Goal: Task Accomplishment & Management: Manage account settings

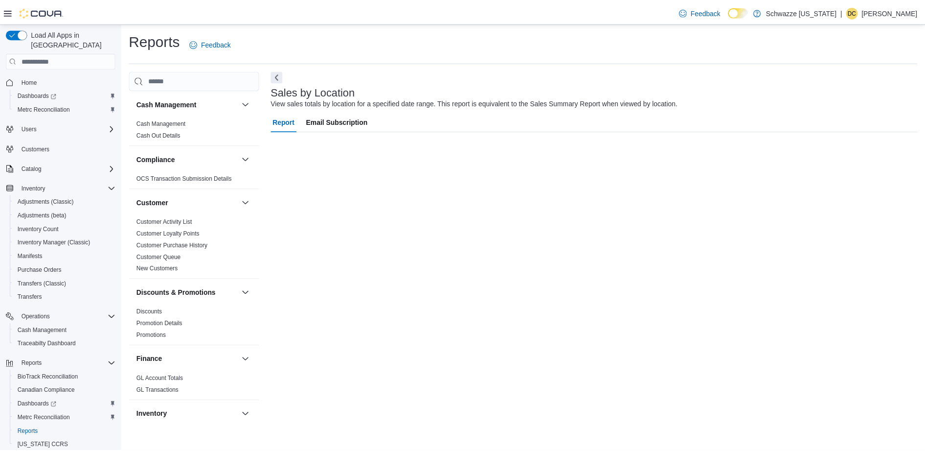
scroll to position [574, 0]
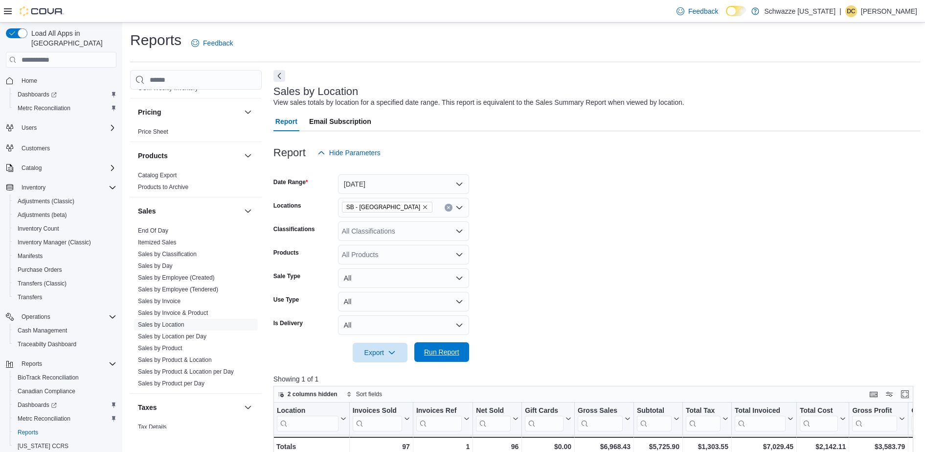
click at [441, 348] on span "Run Report" at bounding box center [441, 352] width 35 height 10
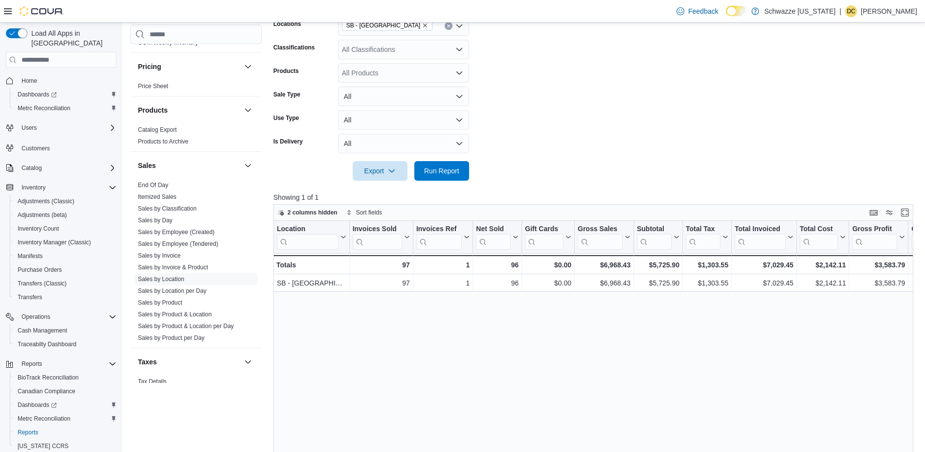
scroll to position [185, 0]
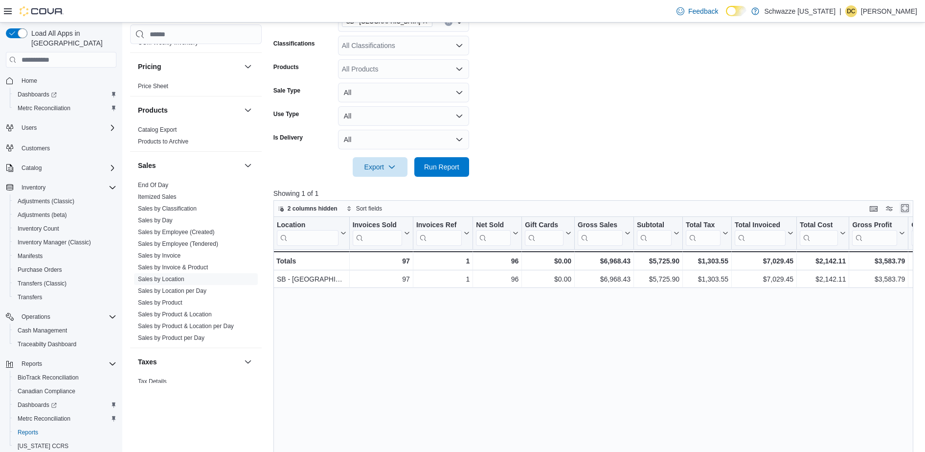
click at [911, 208] on button "Enter fullscreen" at bounding box center [905, 208] width 12 height 12
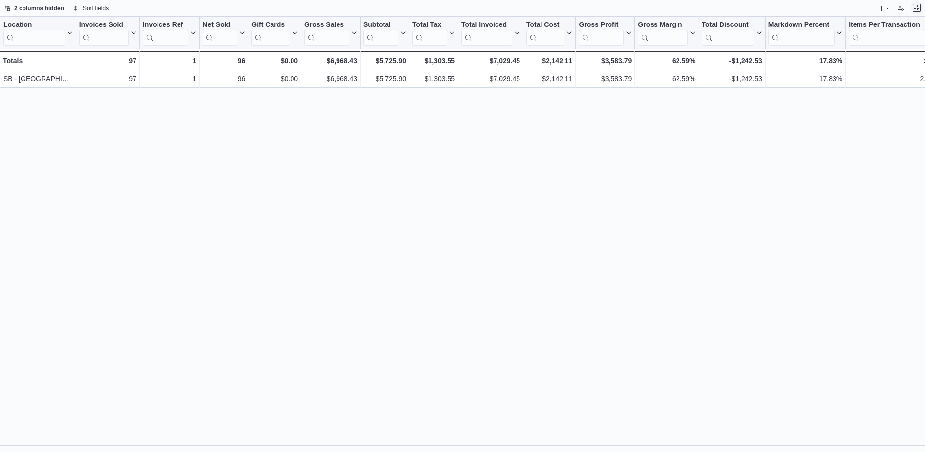
scroll to position [0, 0]
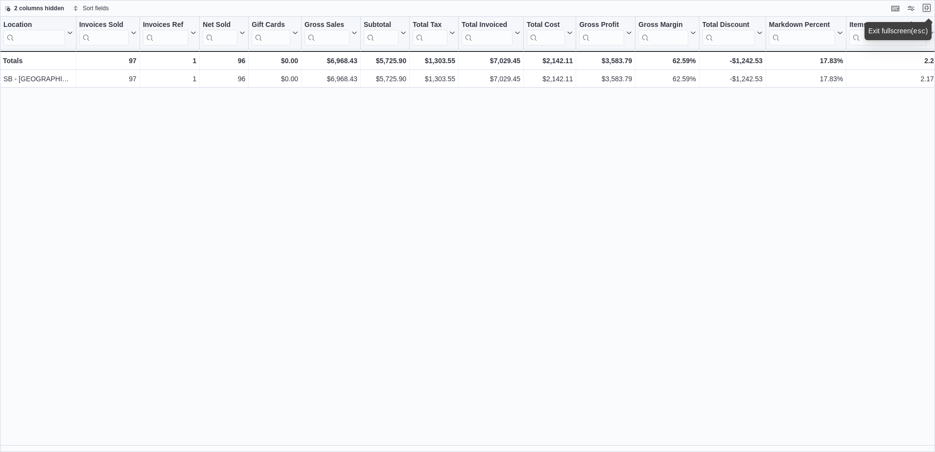
click at [925, 7] on button "Exit fullscreen" at bounding box center [926, 8] width 12 height 12
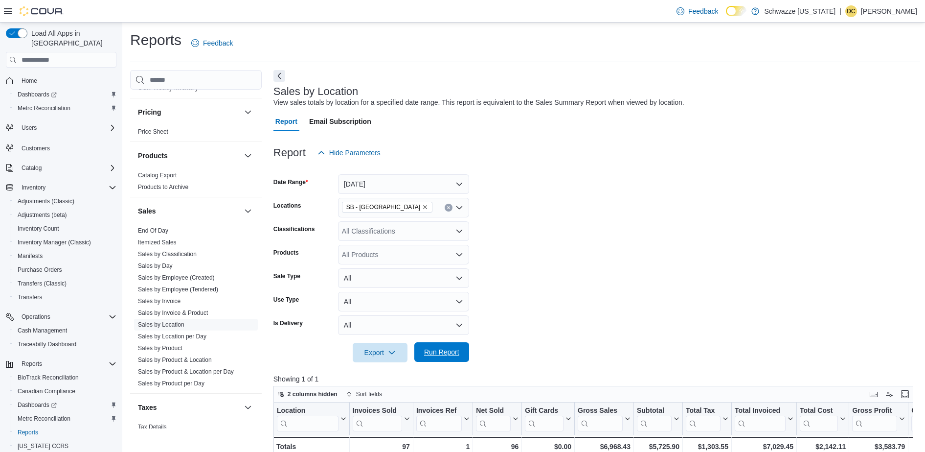
click at [424, 348] on span "Run Report" at bounding box center [441, 352] width 35 height 10
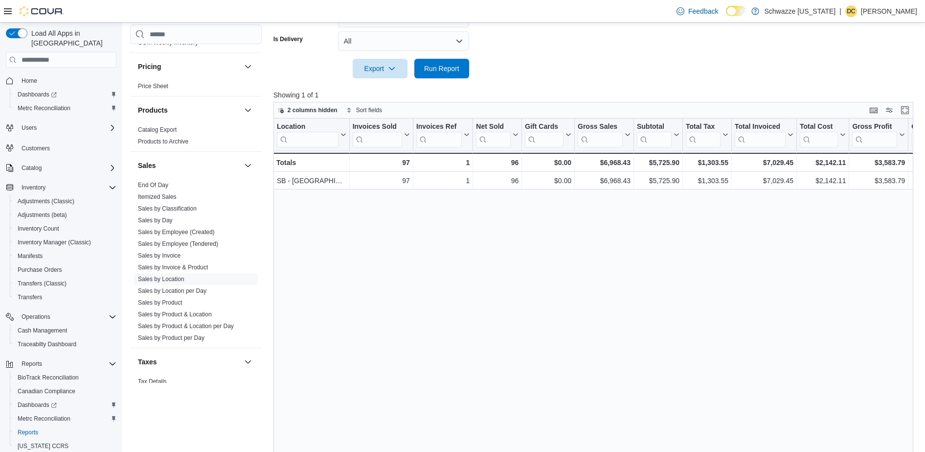
scroll to position [283, 0]
click at [341, 96] on p "Showing 1 of 1" at bounding box center [597, 96] width 647 height 10
click at [162, 185] on link "End Of Day" at bounding box center [153, 185] width 30 height 7
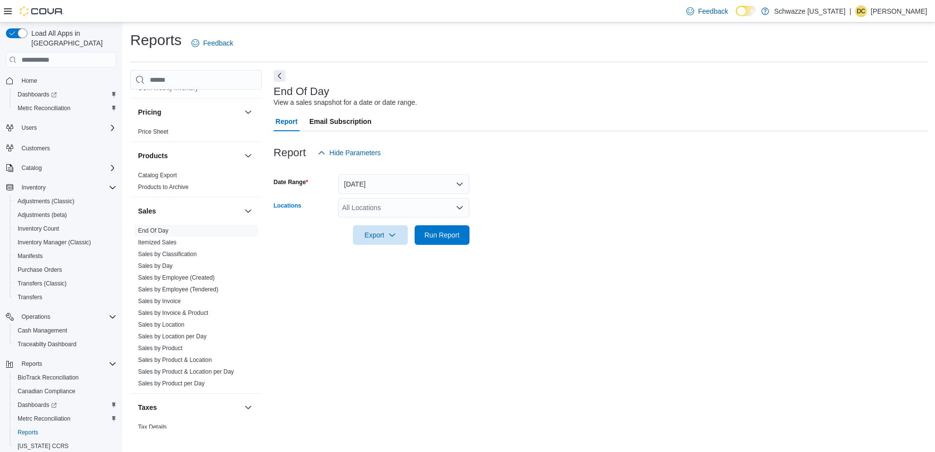
click at [425, 213] on div "All Locations" at bounding box center [403, 208] width 131 height 20
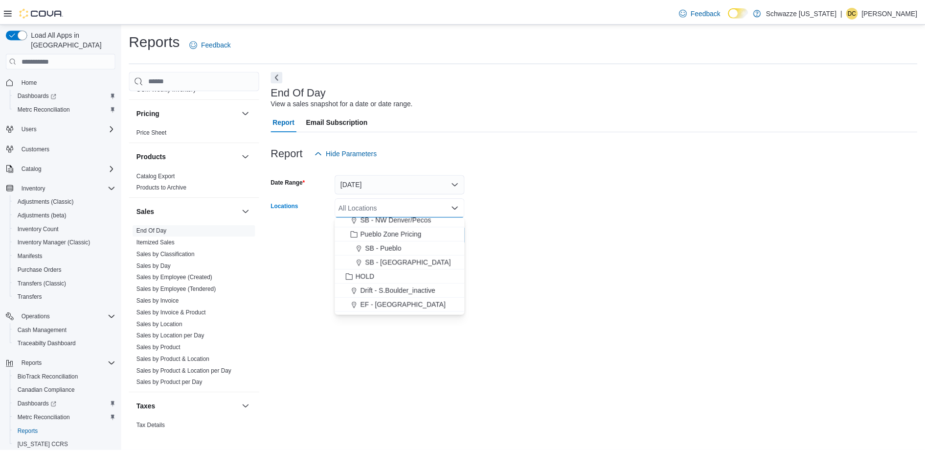
scroll to position [367, 0]
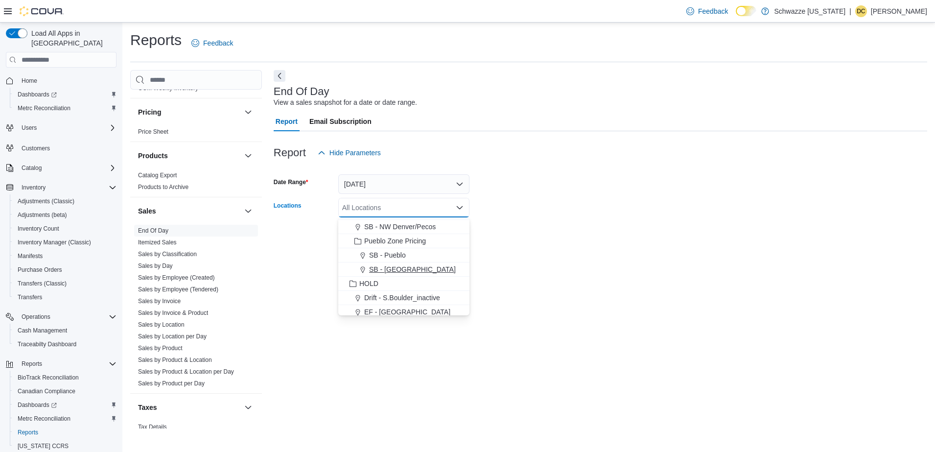
click at [405, 267] on span "SB - [GEOGRAPHIC_DATA]" at bounding box center [412, 269] width 87 height 10
click at [495, 281] on div "End Of Day View a sales snapshot for a date or date range. Report Email Subscri…" at bounding box center [600, 249] width 653 height 358
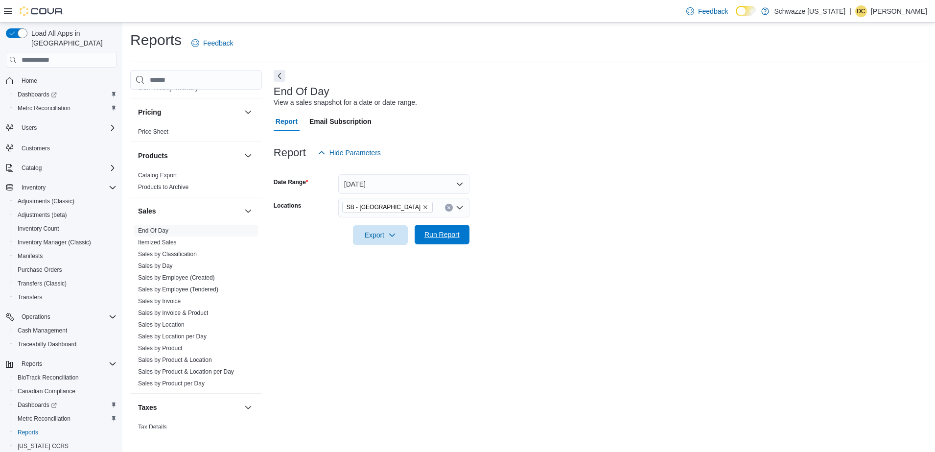
click at [437, 240] on span "Run Report" at bounding box center [441, 235] width 43 height 20
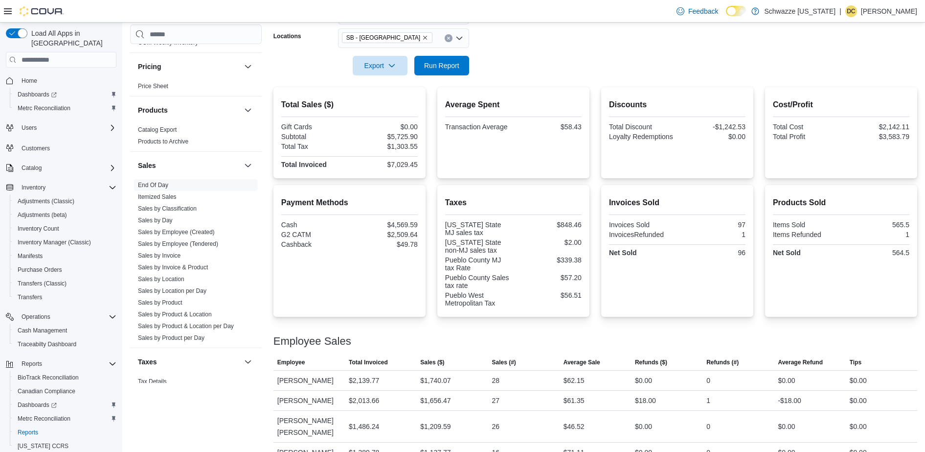
scroll to position [176, 0]
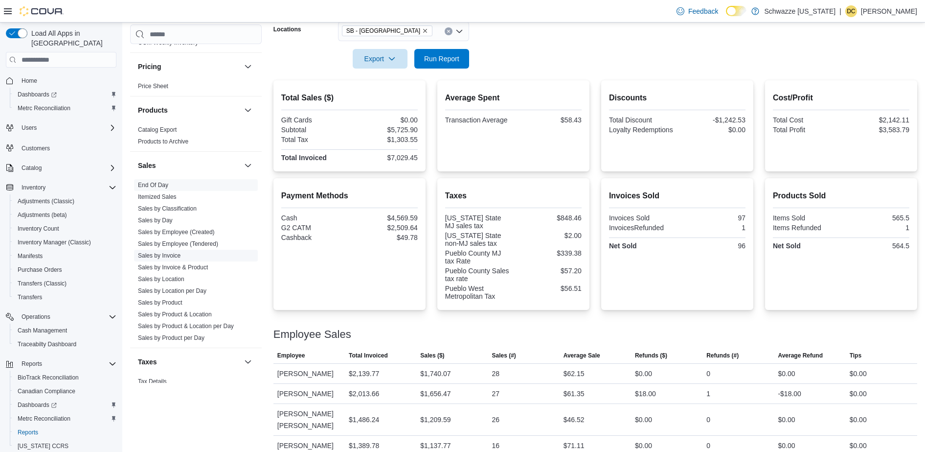
click at [170, 256] on link "Sales by Invoice" at bounding box center [159, 255] width 43 height 7
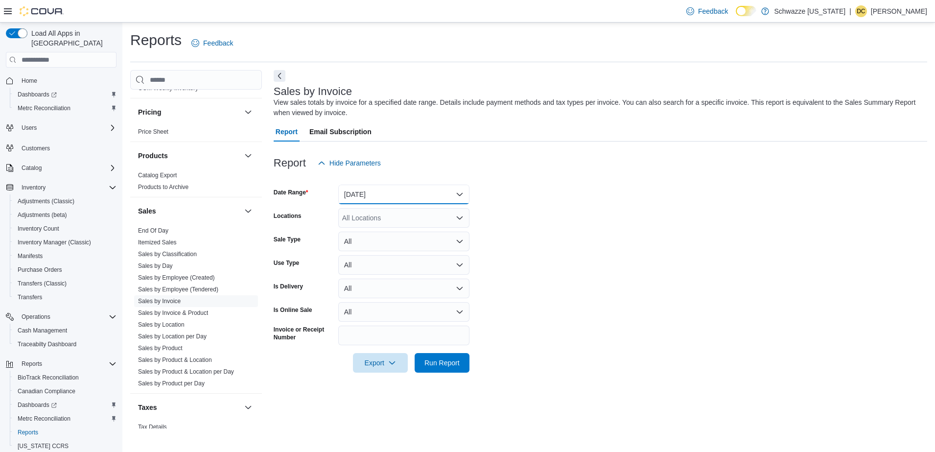
click at [397, 192] on button "Yesterday" at bounding box center [403, 194] width 131 height 20
click at [405, 213] on div "All Locations" at bounding box center [403, 218] width 131 height 20
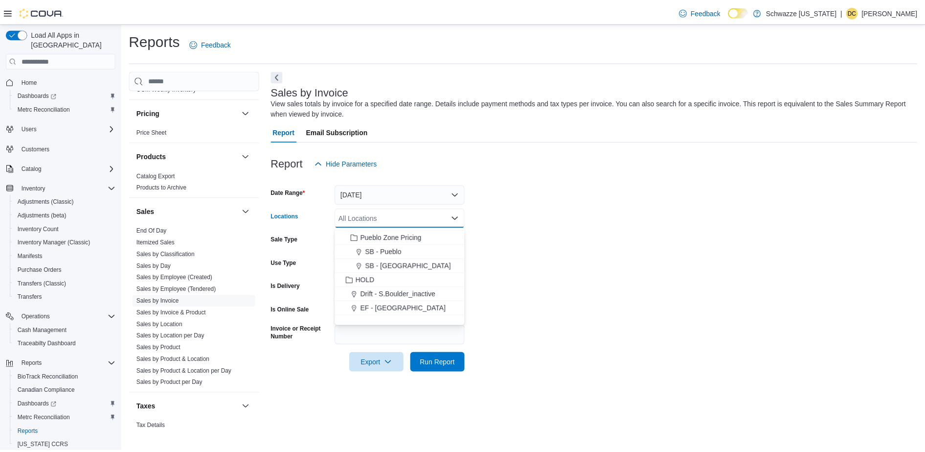
scroll to position [342, 0]
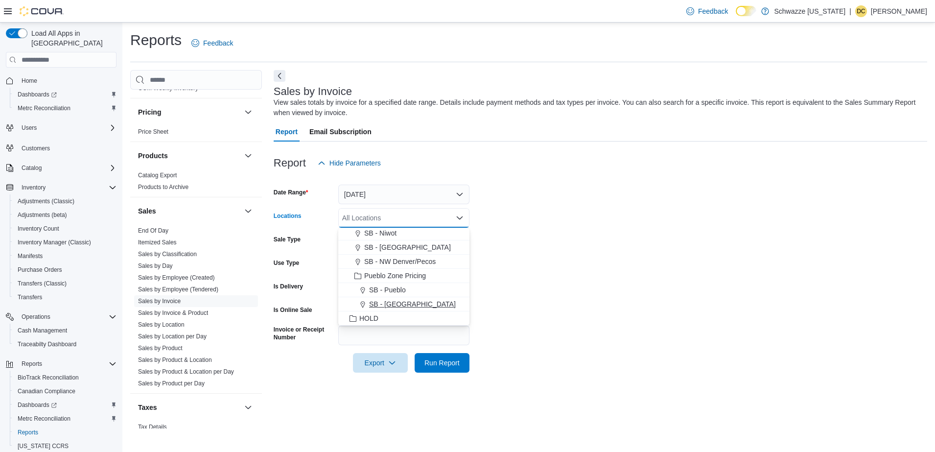
click at [425, 302] on div "SB - [GEOGRAPHIC_DATA]" at bounding box center [403, 304] width 119 height 10
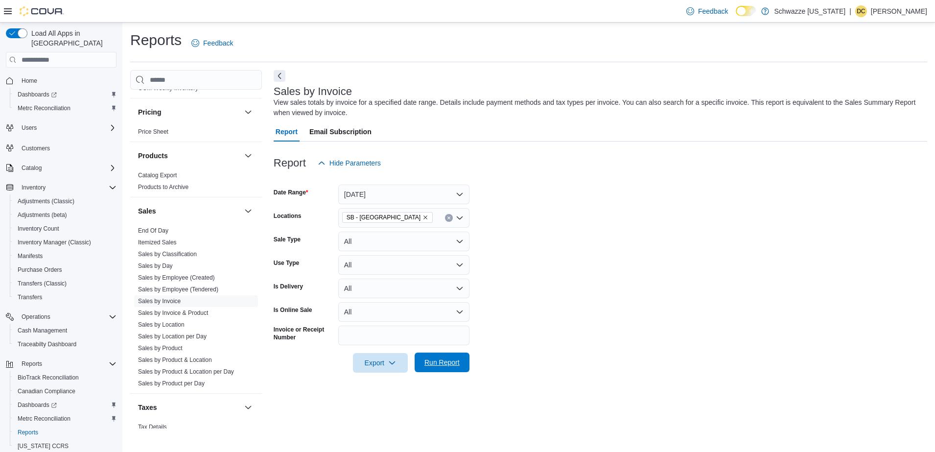
click at [443, 353] on span "Run Report" at bounding box center [441, 362] width 43 height 20
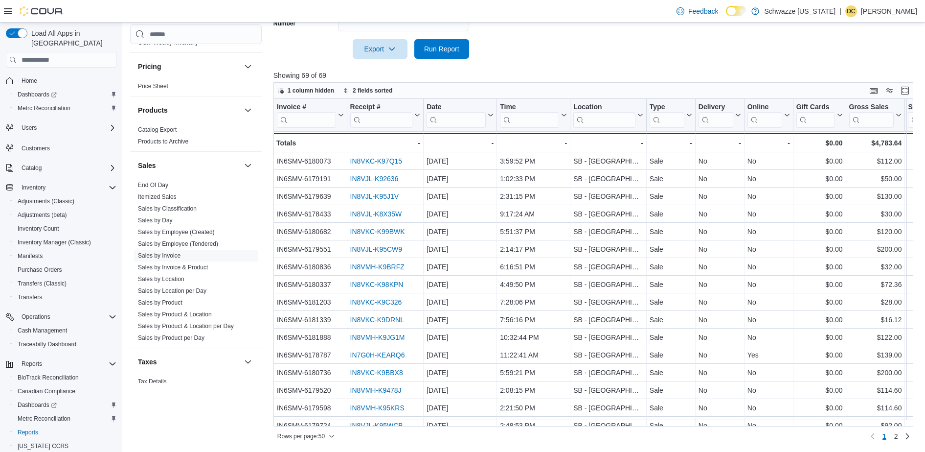
scroll to position [312, 0]
click at [443, 49] on span "Run Report" at bounding box center [441, 50] width 35 height 10
click at [911, 93] on button "Enter fullscreen" at bounding box center [905, 92] width 12 height 12
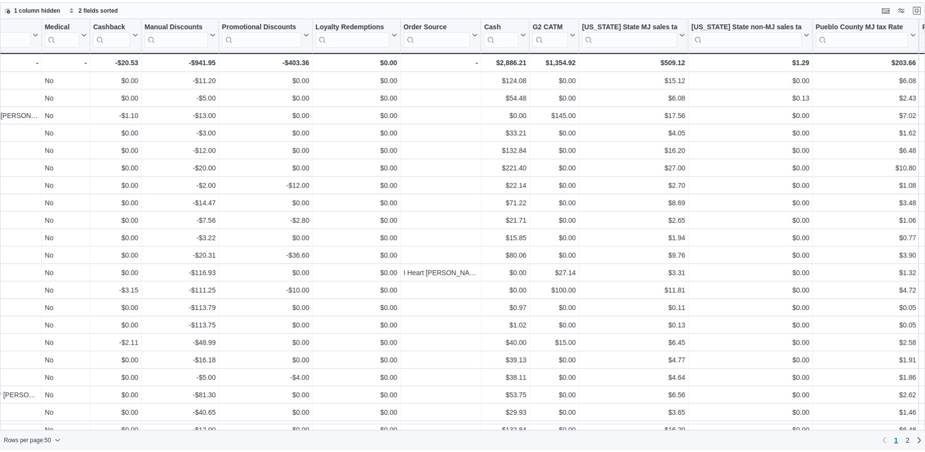
scroll to position [0, 1661]
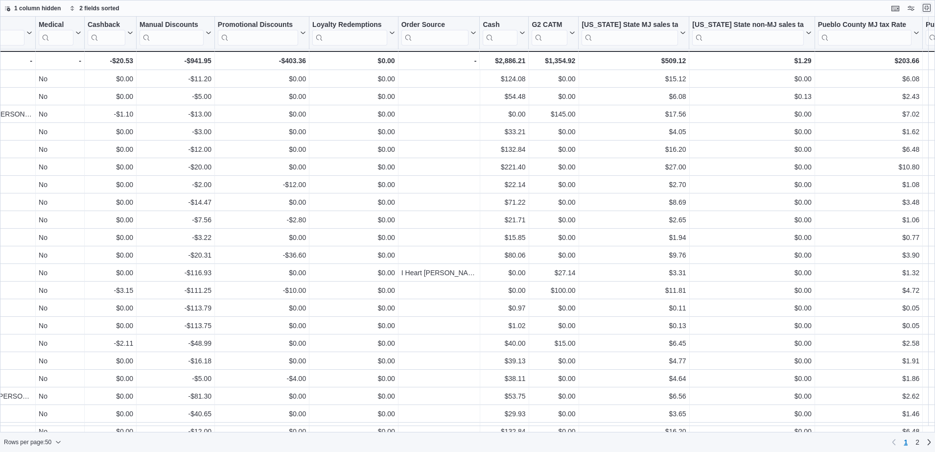
click at [929, 5] on button "Exit fullscreen" at bounding box center [926, 8] width 12 height 12
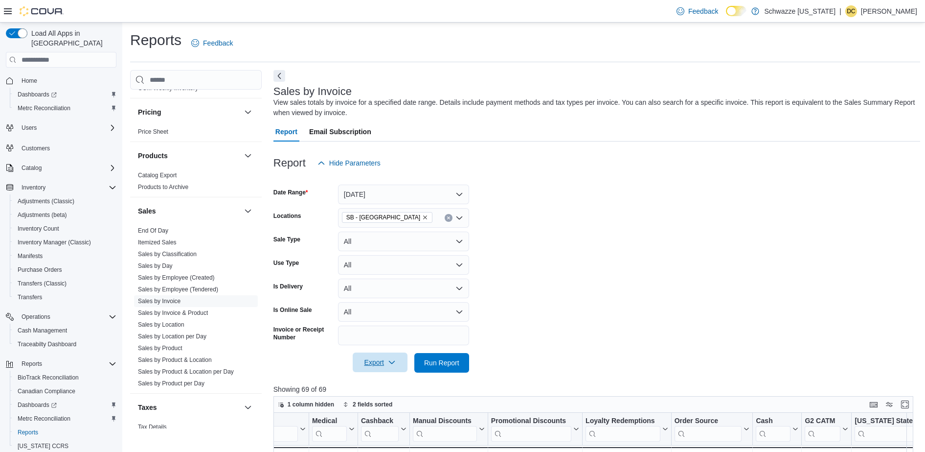
click at [375, 370] on span "Export" at bounding box center [380, 362] width 43 height 20
click at [376, 381] on span "Export to Excel" at bounding box center [382, 382] width 44 height 8
click at [442, 371] on span "Run Report" at bounding box center [441, 362] width 43 height 20
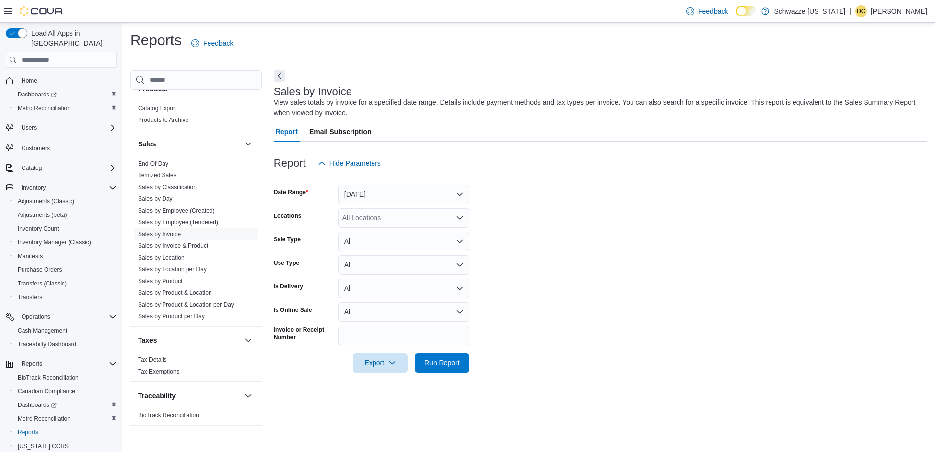
scroll to position [648, 0]
click at [171, 226] on link "Sales by Invoice" at bounding box center [159, 227] width 43 height 7
click at [368, 438] on div "Reports Feedback Cash Management Cash Management Cash Out Details Compliance OC…" at bounding box center [528, 237] width 812 height 429
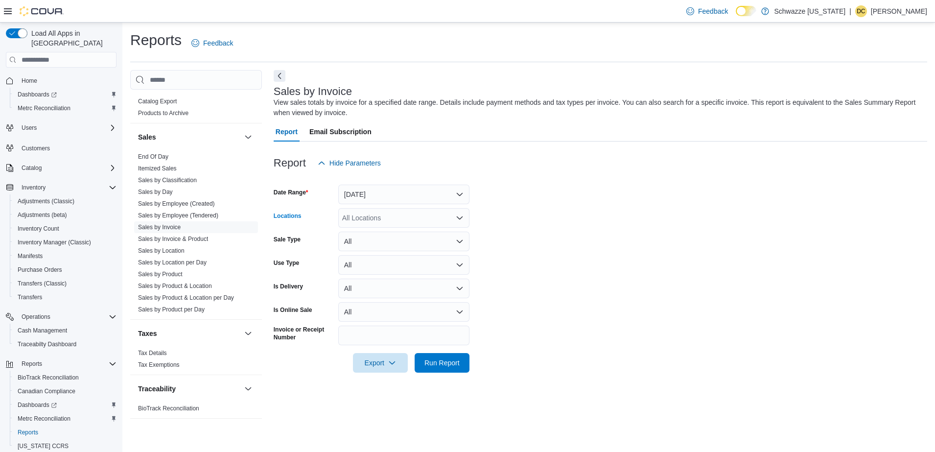
click at [439, 216] on div "All Locations" at bounding box center [403, 218] width 131 height 20
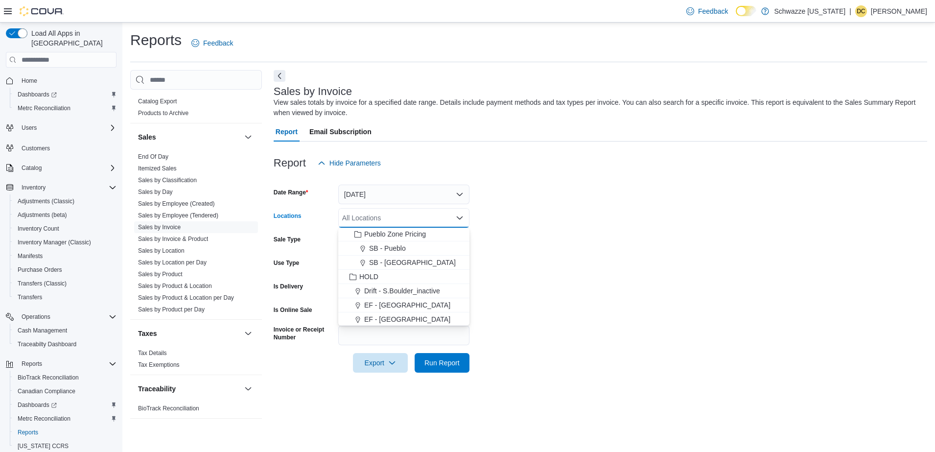
scroll to position [380, 0]
click at [424, 265] on div "SB - [GEOGRAPHIC_DATA]" at bounding box center [403, 266] width 119 height 10
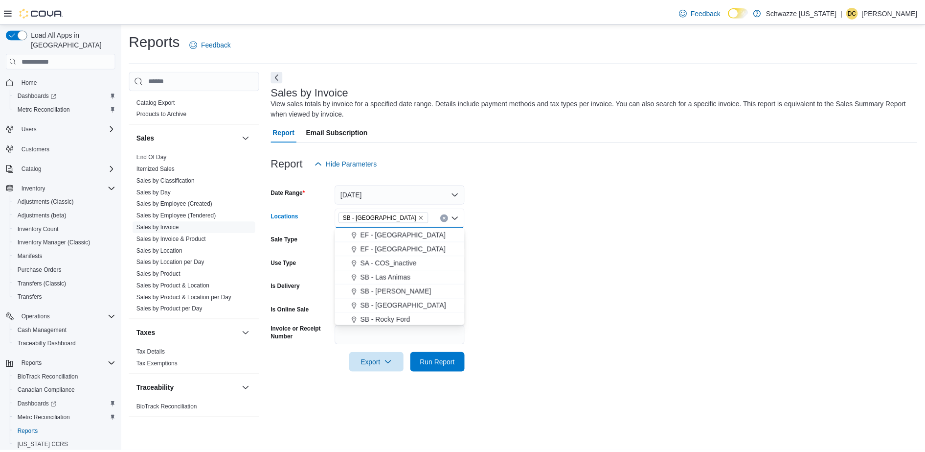
scroll to position [456, 0]
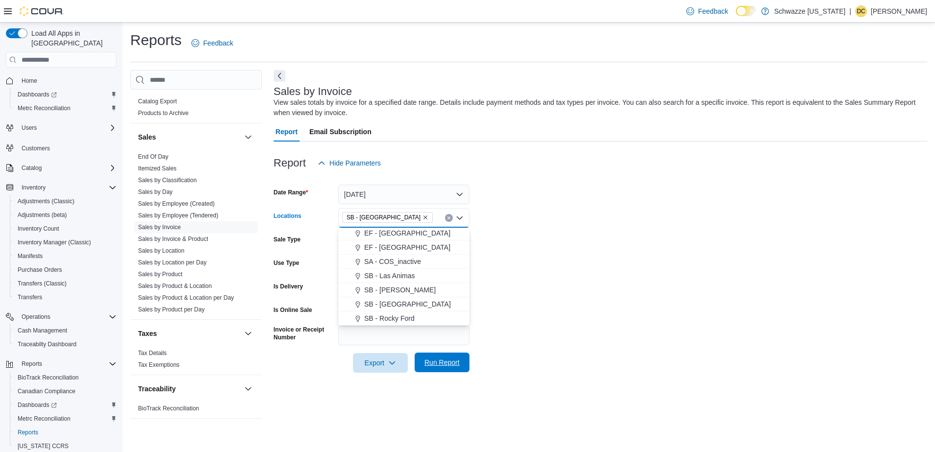
click at [429, 366] on span "Run Report" at bounding box center [441, 362] width 35 height 10
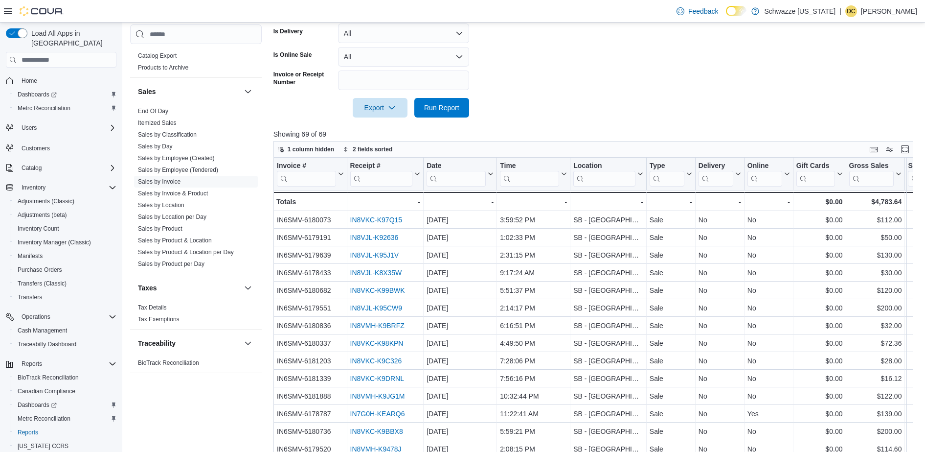
scroll to position [314, 0]
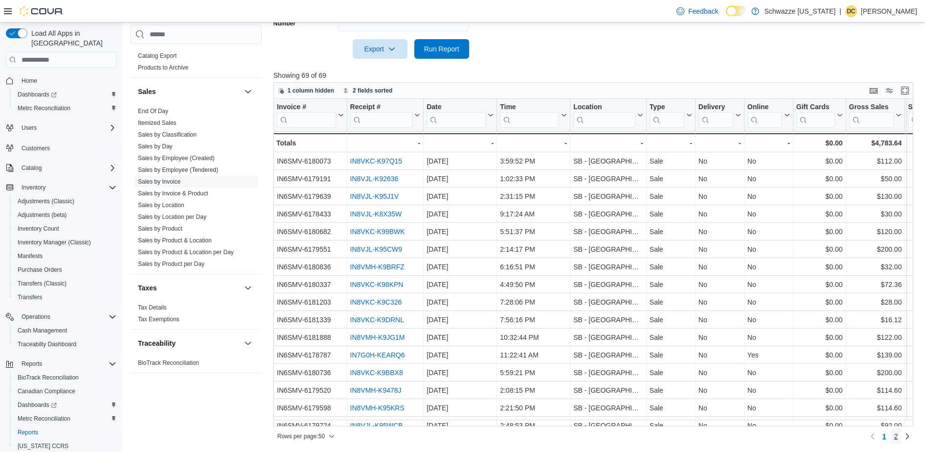
click at [898, 437] on span "2" at bounding box center [897, 436] width 4 height 10
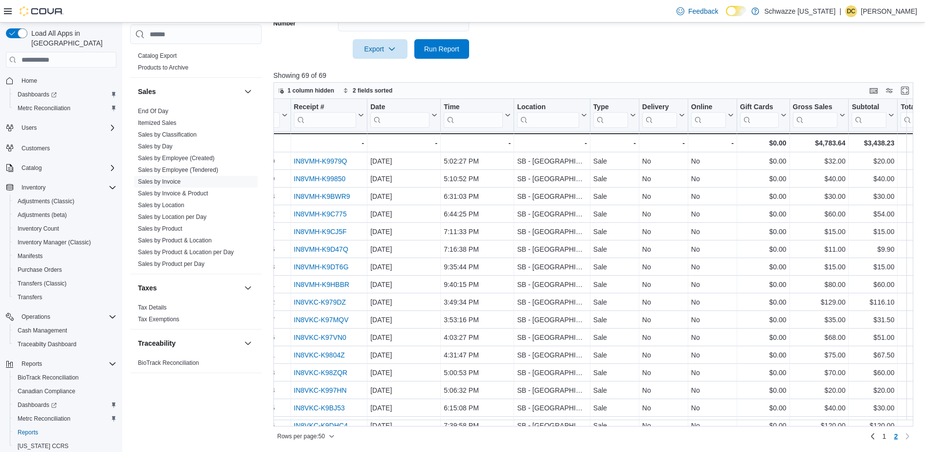
scroll to position [0, 0]
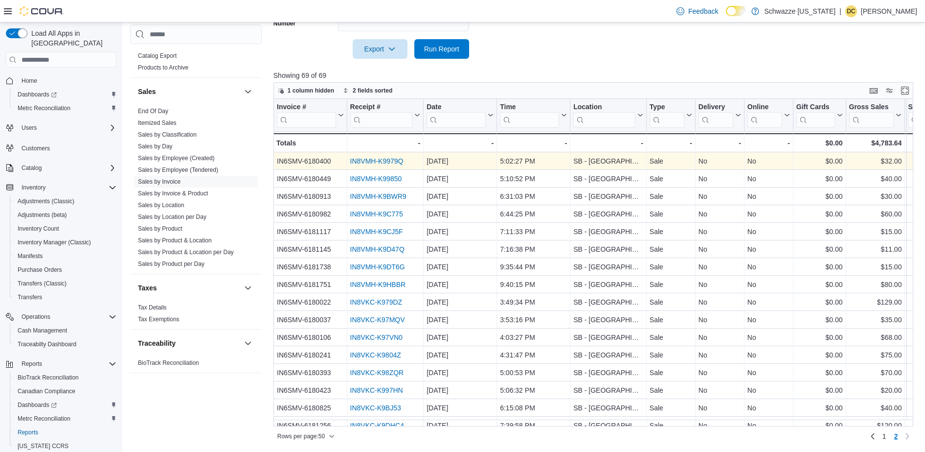
click at [375, 162] on link "IN8VMH-K9979Q" at bounding box center [376, 161] width 53 height 8
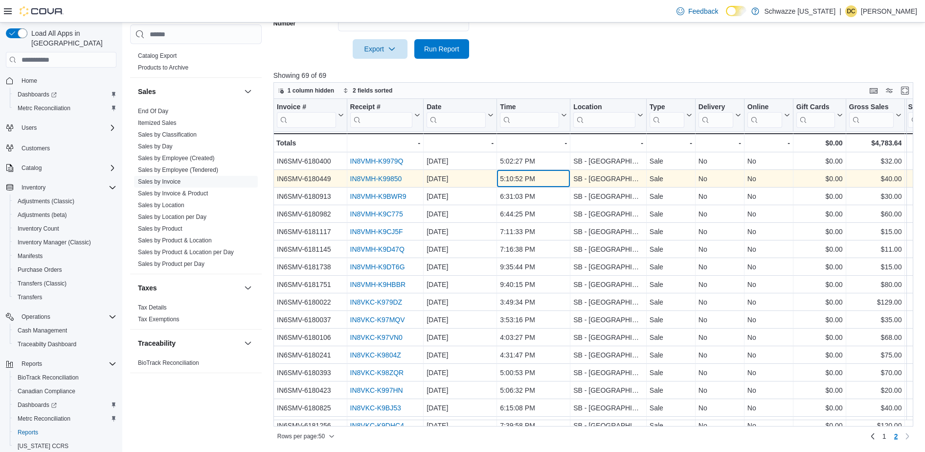
click at [522, 179] on div "5:10:52 PM" at bounding box center [533, 179] width 67 height 12
click at [374, 175] on link "IN8VMH-K99850" at bounding box center [376, 179] width 52 height 8
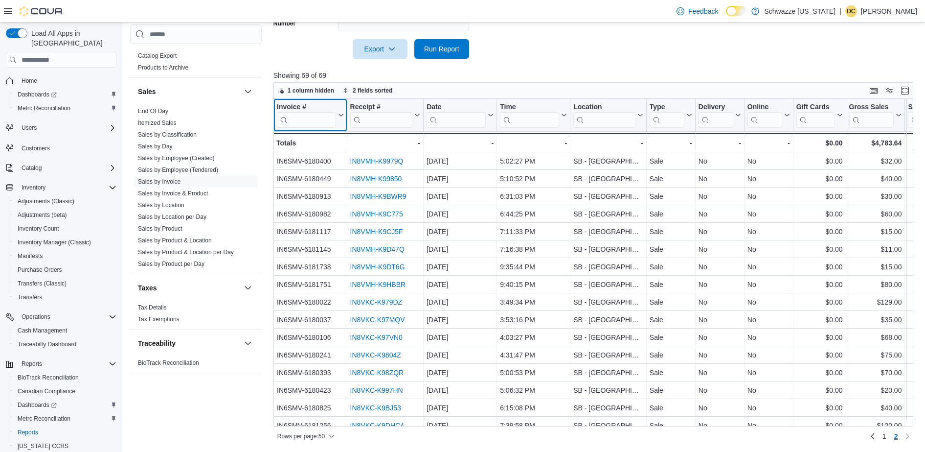
click at [303, 125] on input "search" at bounding box center [306, 120] width 59 height 16
paste input "**********"
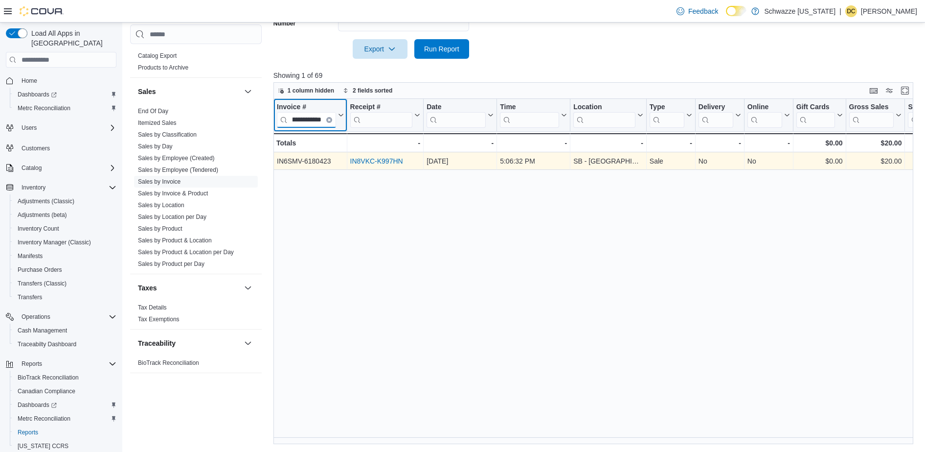
type input "**********"
click at [387, 161] on link "IN8VKC-K997HN" at bounding box center [376, 161] width 53 height 8
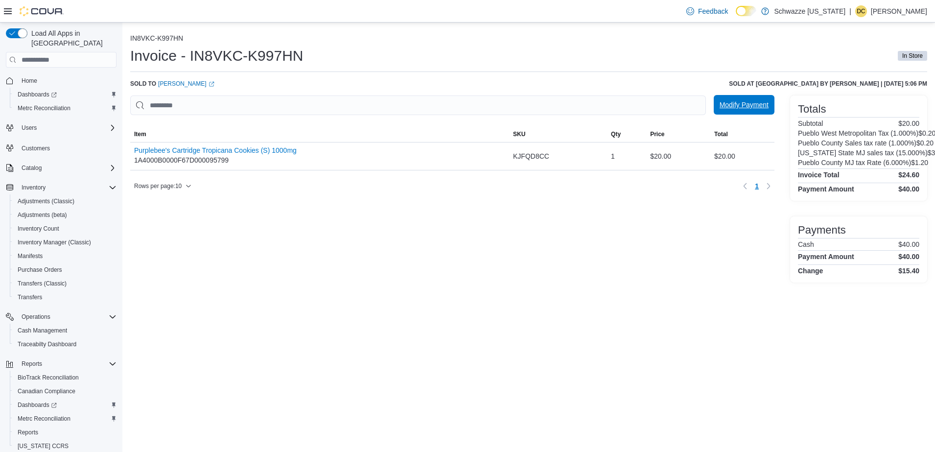
click at [743, 104] on span "Modify Payment" at bounding box center [743, 105] width 49 height 10
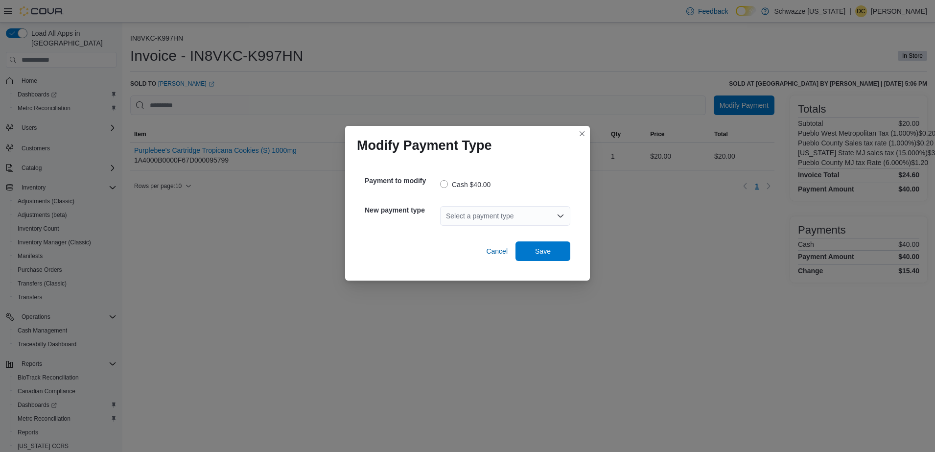
click at [530, 216] on div "Select a payment type" at bounding box center [505, 216] width 130 height 20
click at [514, 232] on span "G2 CATM" at bounding box center [511, 233] width 107 height 10
click at [534, 248] on span "Save" at bounding box center [542, 251] width 43 height 20
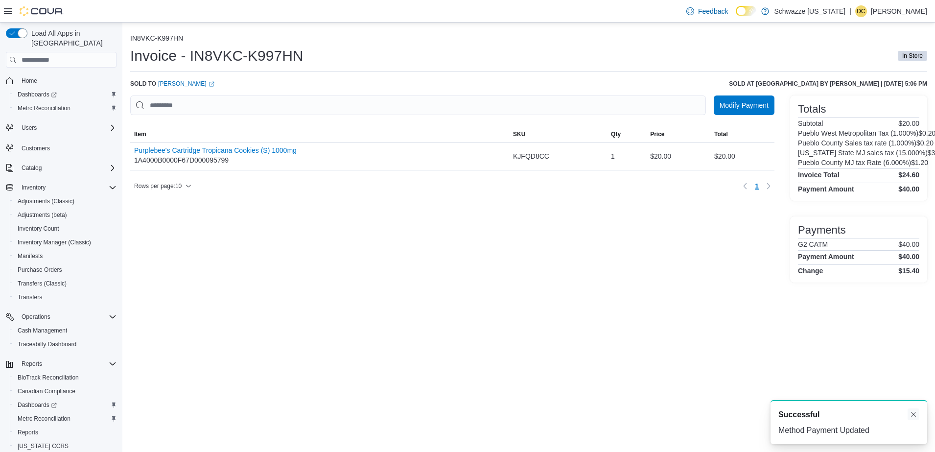
click at [914, 412] on button "Dismiss toast" at bounding box center [913, 414] width 12 height 12
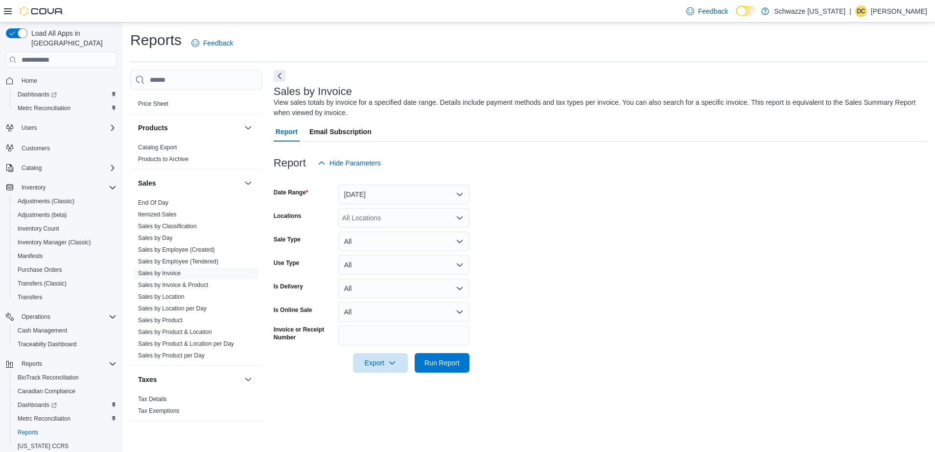
scroll to position [601, 0]
click at [152, 202] on link "End Of Day" at bounding box center [153, 204] width 30 height 7
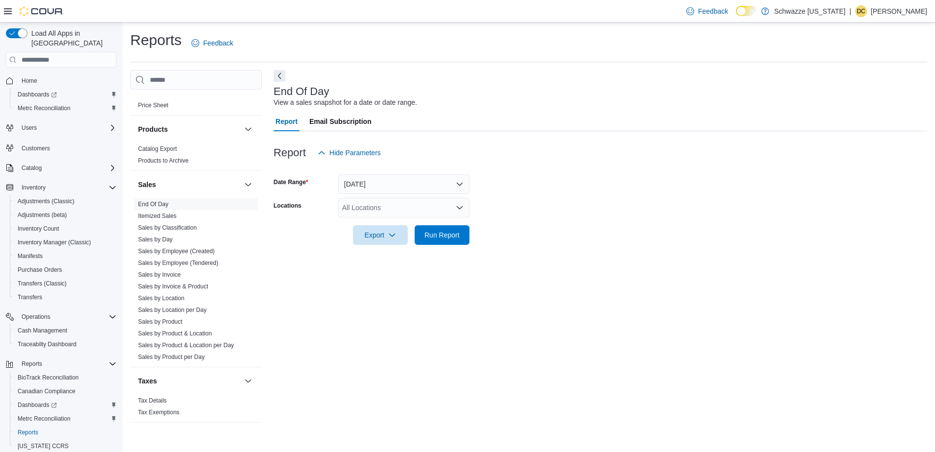
click at [368, 204] on div "All Locations" at bounding box center [403, 208] width 131 height 20
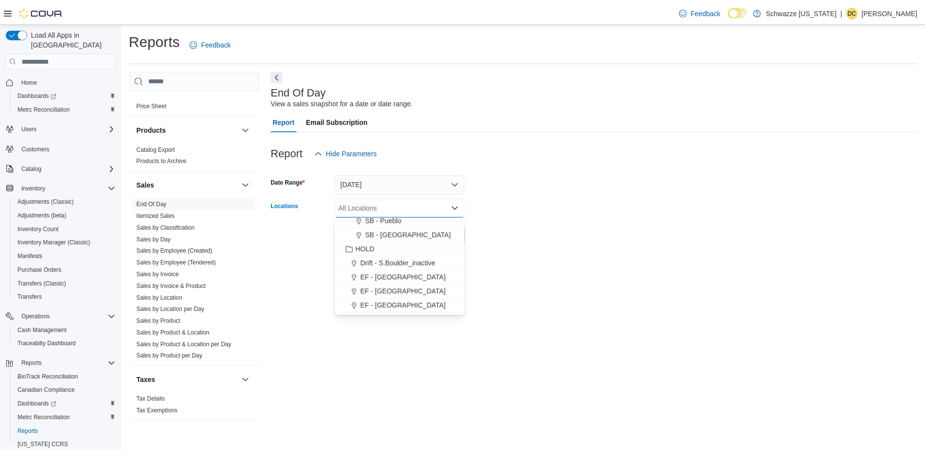
scroll to position [363, 0]
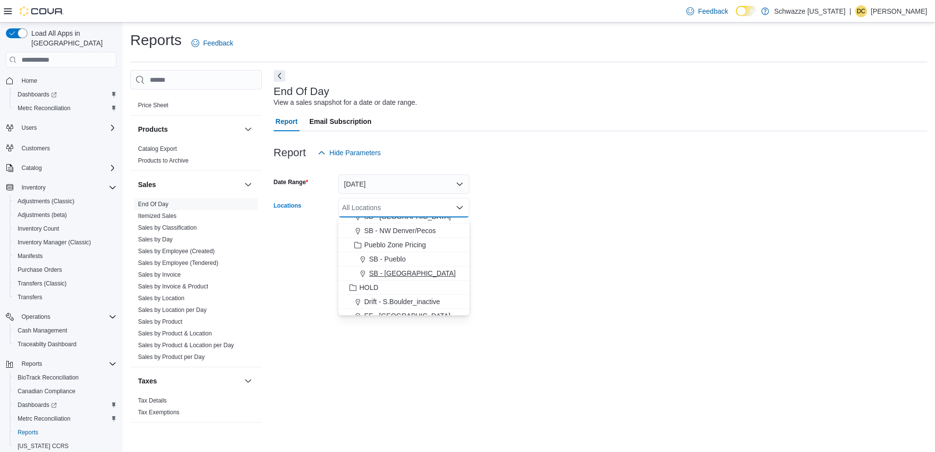
click at [414, 273] on span "SB - Pueblo West" at bounding box center [412, 273] width 87 height 10
click at [515, 299] on div "End Of Day View a sales snapshot for a date or date range. Report Email Subscri…" at bounding box center [600, 249] width 653 height 358
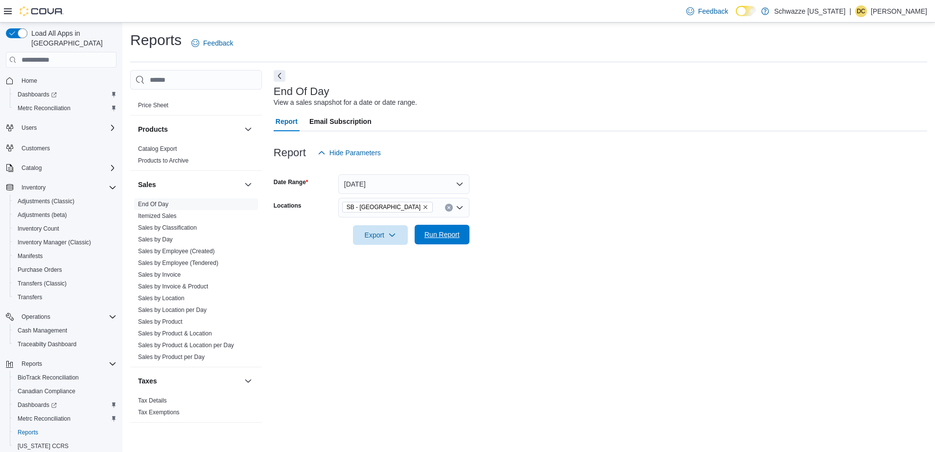
click at [440, 230] on span "Run Report" at bounding box center [441, 235] width 35 height 10
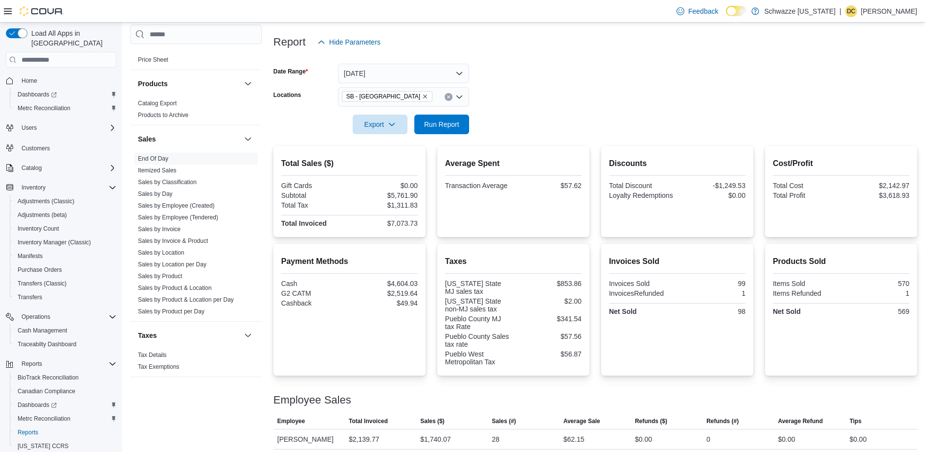
scroll to position [109, 0]
click at [174, 224] on span "Sales by Invoice" at bounding box center [196, 229] width 124 height 12
click at [173, 233] on span "Sales by Invoice" at bounding box center [196, 229] width 124 height 12
click at [173, 228] on link "Sales by Invoice" at bounding box center [159, 229] width 43 height 7
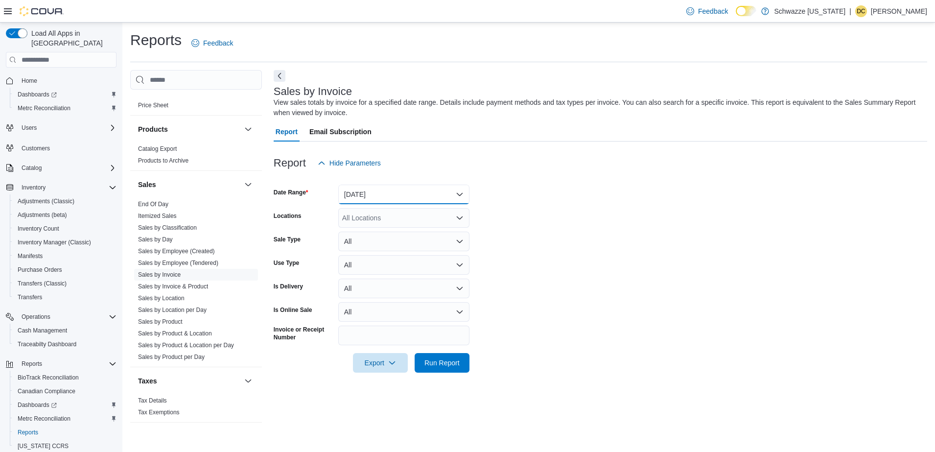
click at [410, 196] on button "Yesterday" at bounding box center [403, 194] width 131 height 20
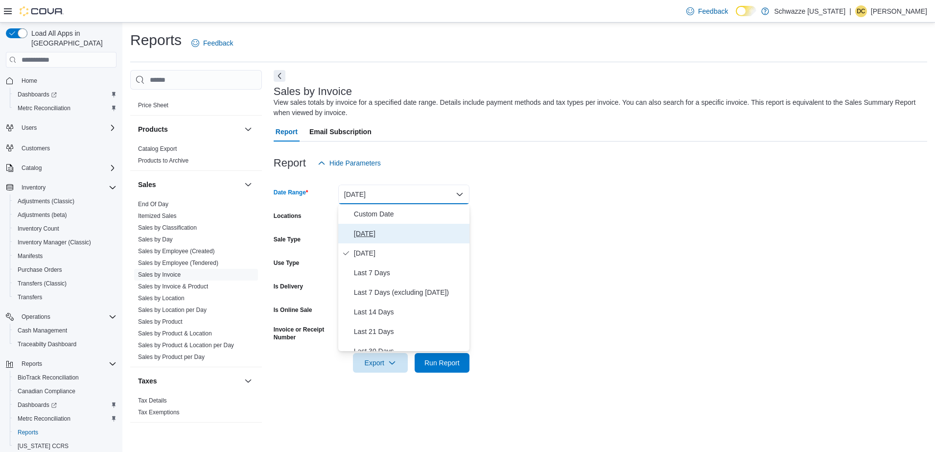
click at [393, 231] on span "Today" at bounding box center [410, 234] width 112 height 12
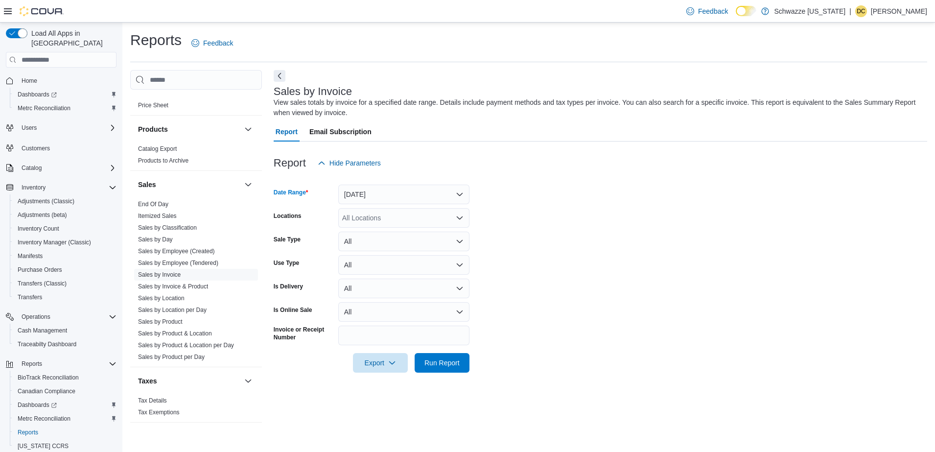
click at [403, 217] on div "All Locations" at bounding box center [403, 218] width 131 height 20
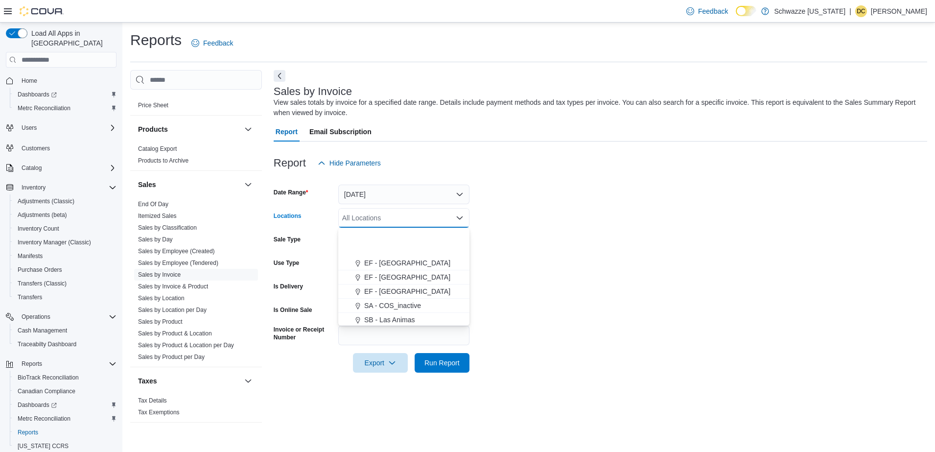
scroll to position [470, 0]
click at [462, 312] on button "SB - Rocky Ford" at bounding box center [403, 318] width 131 height 14
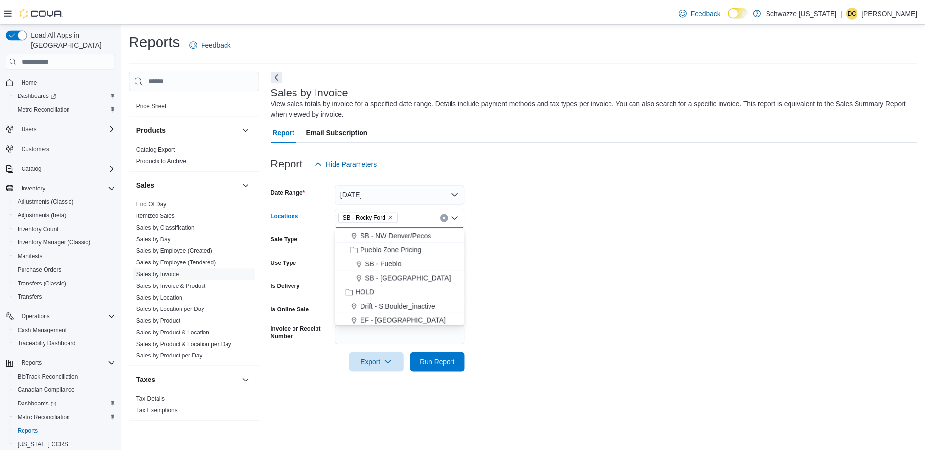
scroll to position [347, 0]
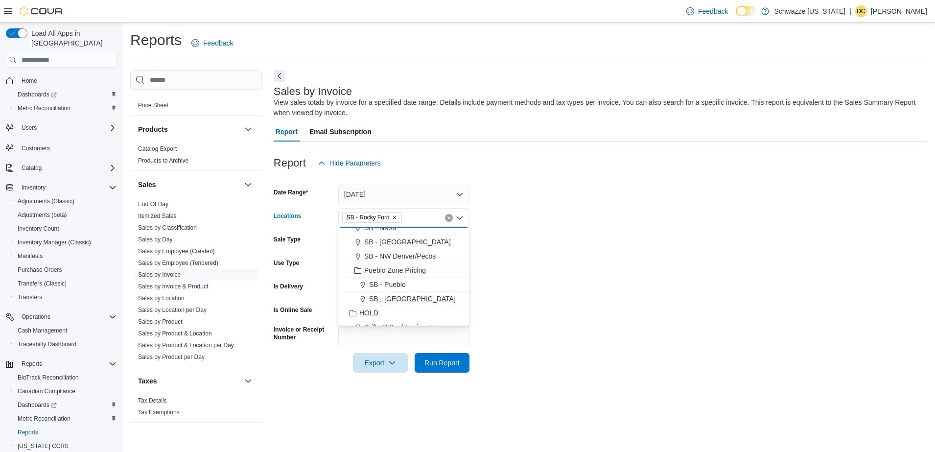
click at [435, 297] on div "SB - [GEOGRAPHIC_DATA]" at bounding box center [403, 299] width 119 height 10
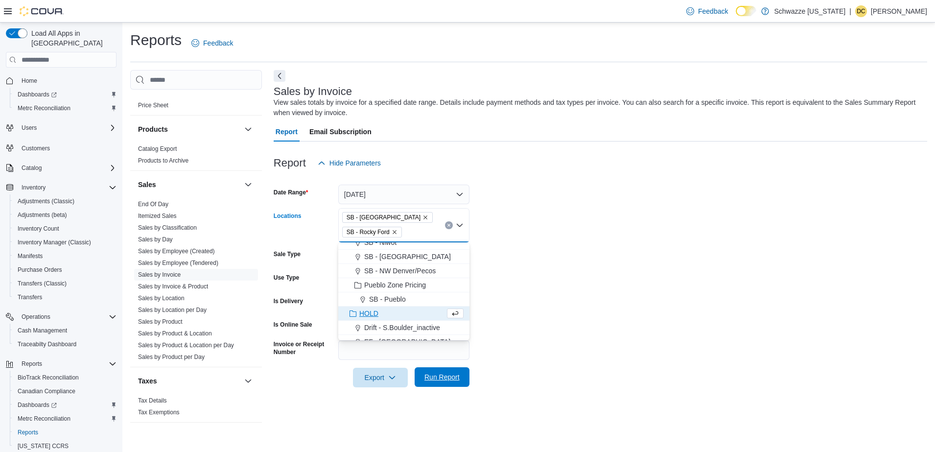
click at [444, 375] on span "Run Report" at bounding box center [441, 377] width 35 height 10
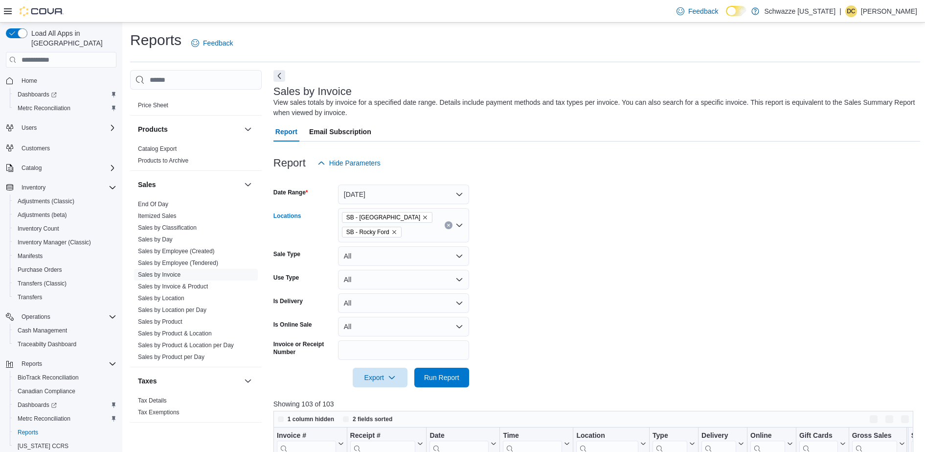
click at [393, 231] on icon "Remove SB - Rocky Ford from selection in this group" at bounding box center [394, 232] width 4 height 4
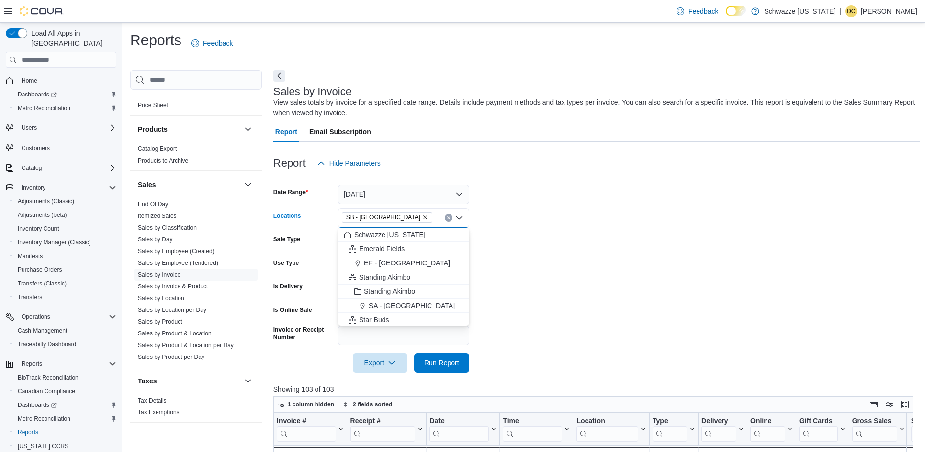
click at [533, 299] on form "Date Range Today Locations SB - Pueblo West Combo box. Selected. SB - Pueblo We…" at bounding box center [597, 273] width 647 height 200
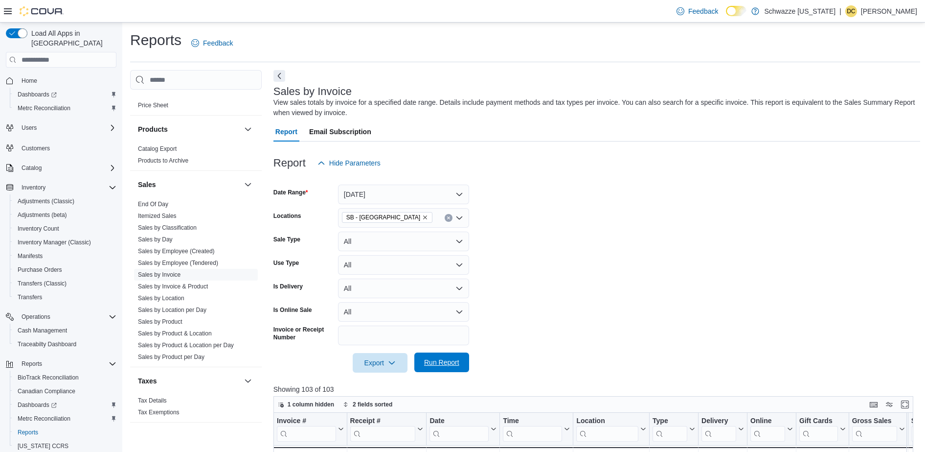
click at [444, 355] on span "Run Report" at bounding box center [441, 362] width 43 height 20
click at [372, 363] on span "Export" at bounding box center [380, 362] width 43 height 20
click at [380, 377] on button "Export to Excel" at bounding box center [382, 382] width 56 height 20
drag, startPoint x: 602, startPoint y: 249, endPoint x: 602, endPoint y: 242, distance: 6.9
click at [602, 249] on form "Date Range Today Locations SB - Pueblo West Sale Type All Use Type All Is Deliv…" at bounding box center [597, 273] width 647 height 200
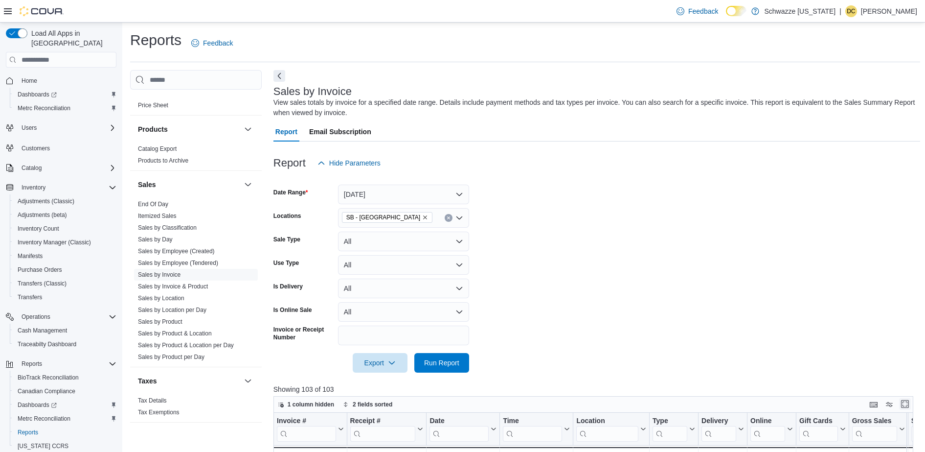
click at [911, 403] on button "Enter fullscreen" at bounding box center [905, 404] width 12 height 12
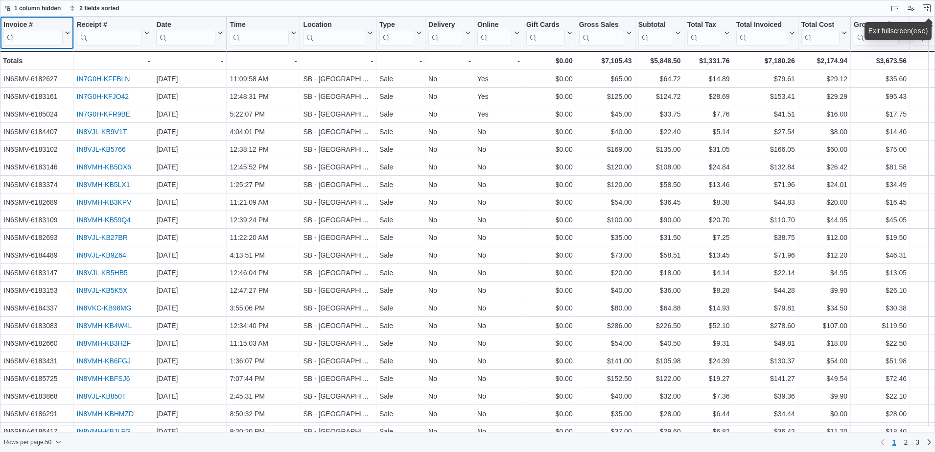
click at [38, 37] on input "search" at bounding box center [32, 38] width 59 height 16
paste input "**********"
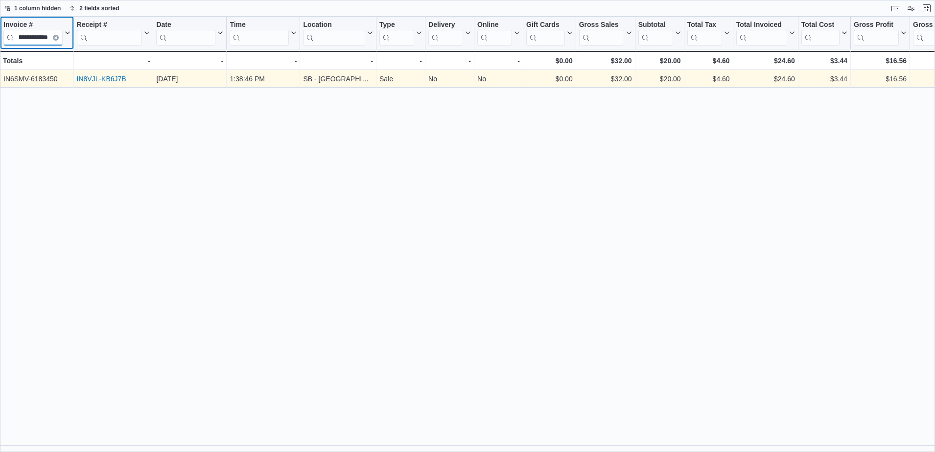
type input "**********"
click at [115, 76] on link "IN8VJL-KB6J7B" at bounding box center [101, 79] width 49 height 8
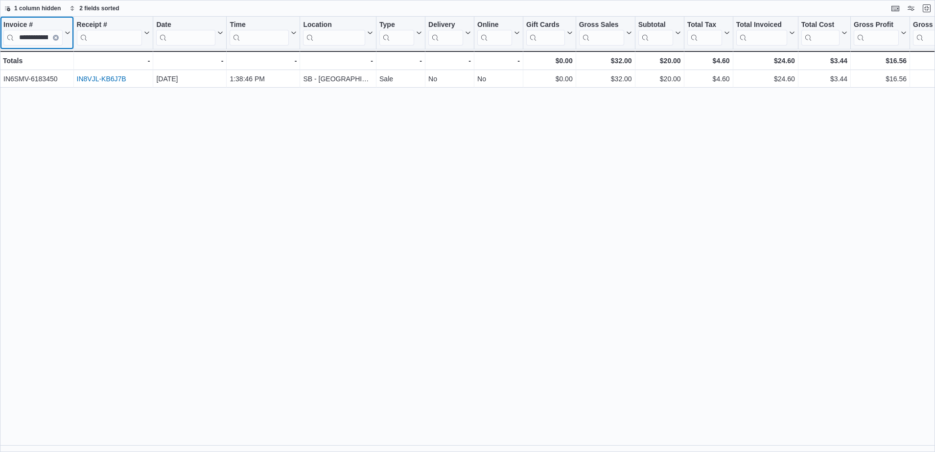
click at [56, 36] on icon "Clear input" at bounding box center [55, 37] width 3 height 3
click at [34, 37] on input "search" at bounding box center [32, 38] width 59 height 16
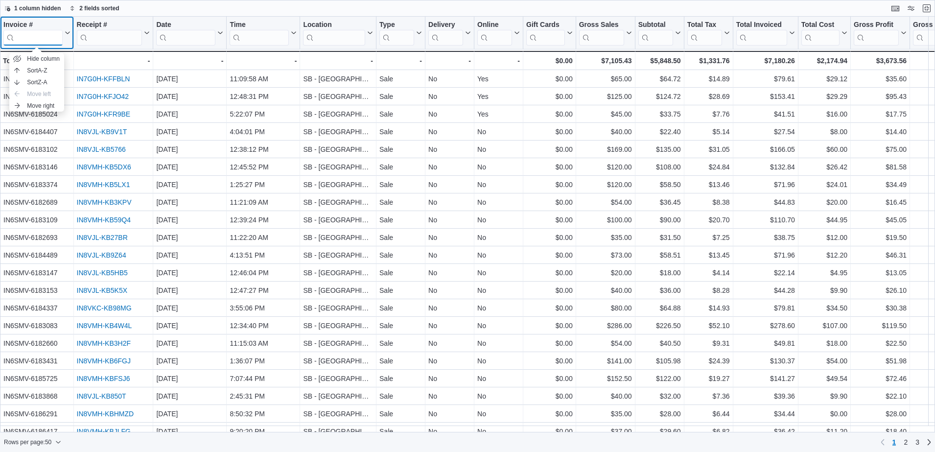
paste input "**********"
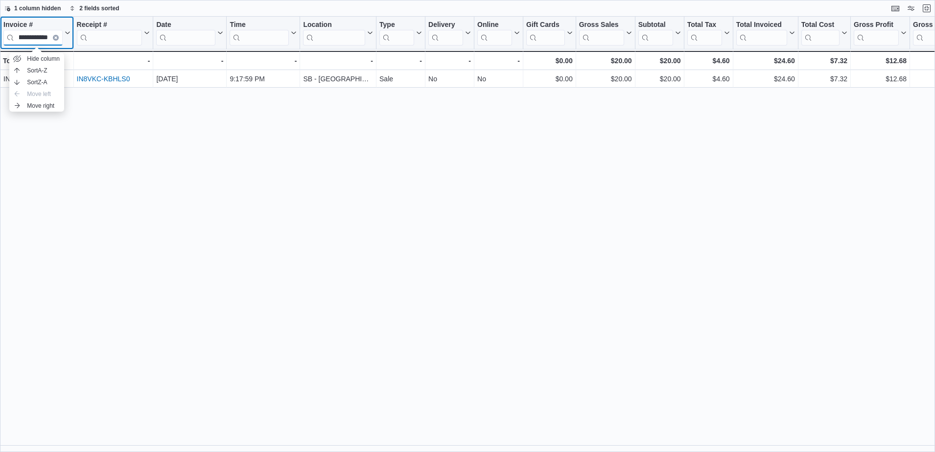
type input "**********"
click at [218, 114] on div "**********" at bounding box center [467, 234] width 935 height 435
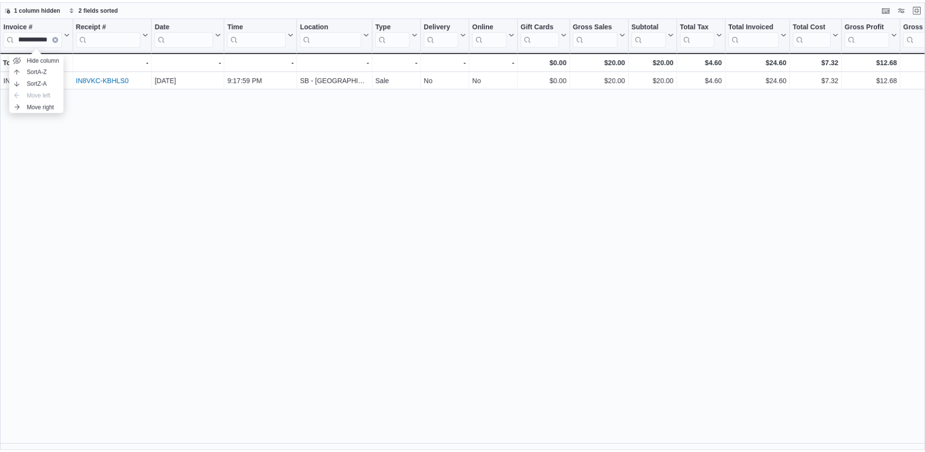
scroll to position [0, 0]
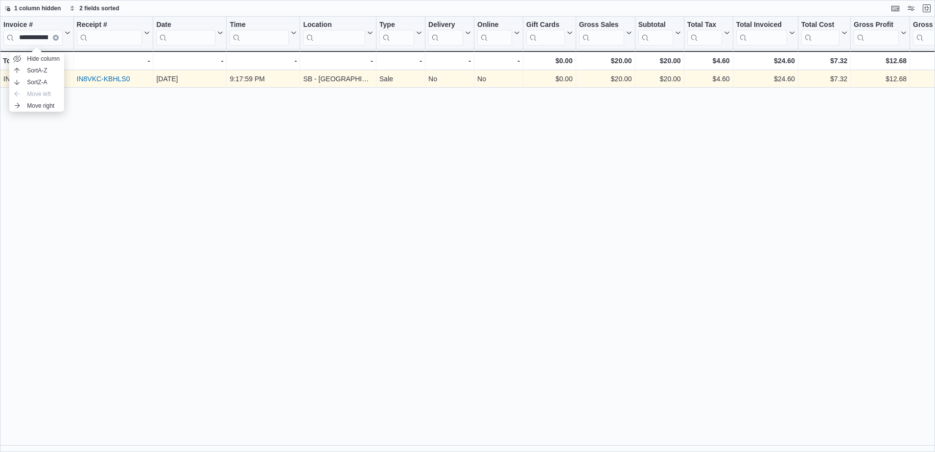
click at [104, 78] on link "IN8VKC-KBHLS0" at bounding box center [103, 79] width 53 height 8
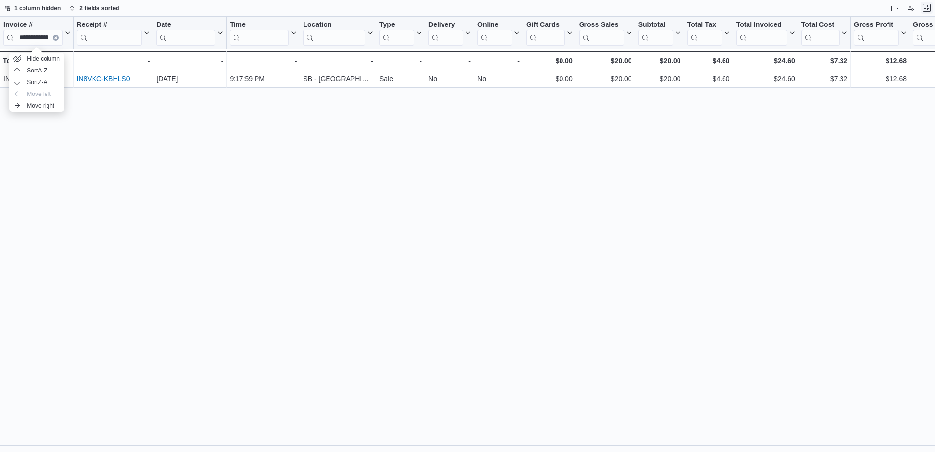
click at [925, 7] on button "Exit fullscreen" at bounding box center [926, 8] width 12 height 12
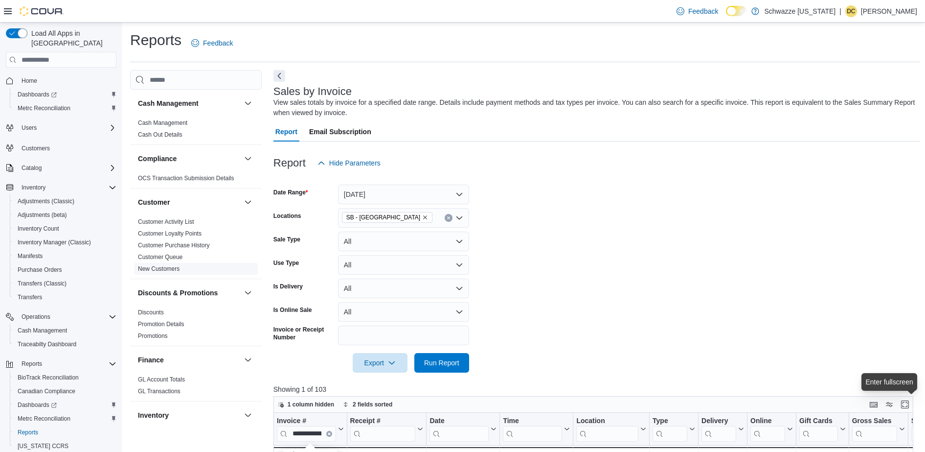
click at [163, 269] on link "New Customers" at bounding box center [159, 268] width 42 height 7
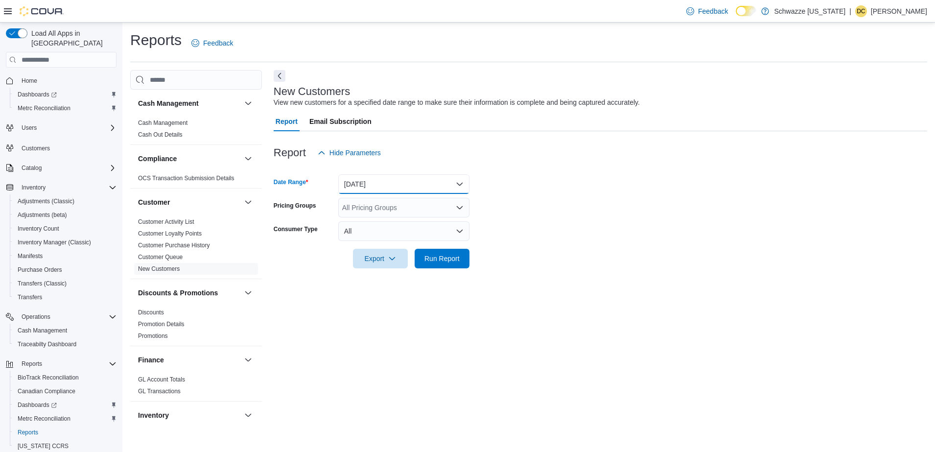
click at [391, 180] on button "Yesterday" at bounding box center [403, 184] width 131 height 20
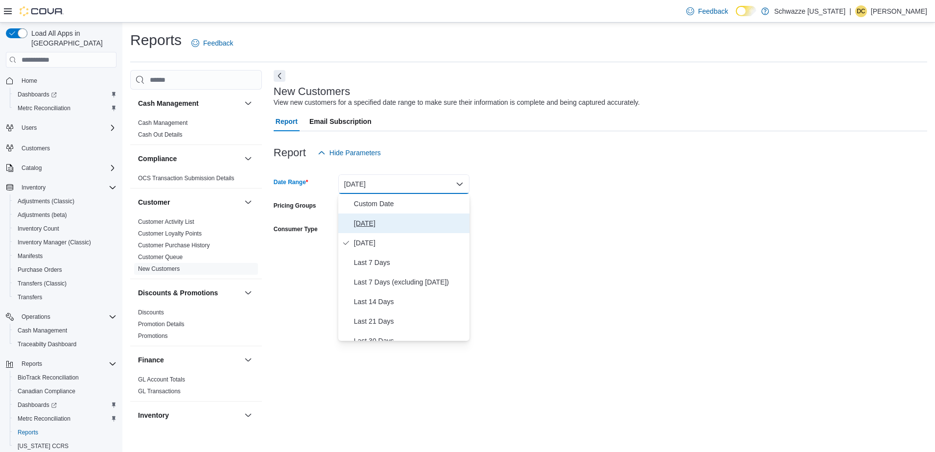
click at [383, 224] on span "Today" at bounding box center [410, 223] width 112 height 12
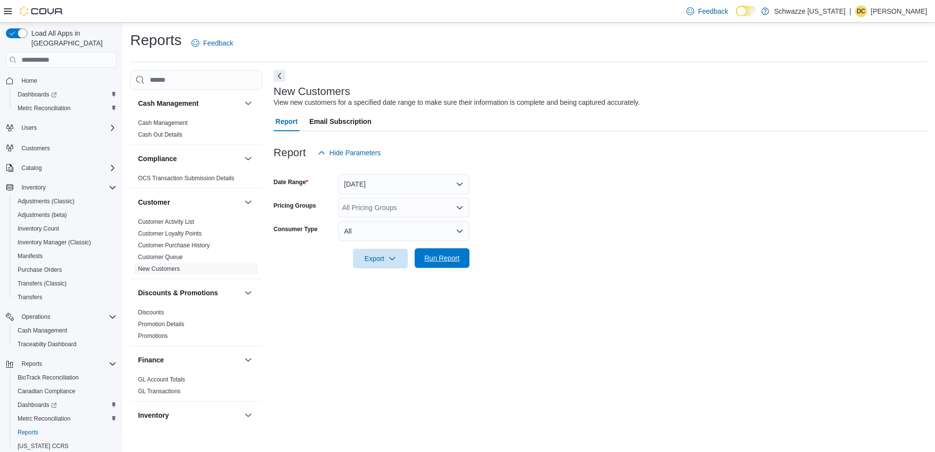
click at [444, 263] on span "Run Report" at bounding box center [441, 258] width 43 height 20
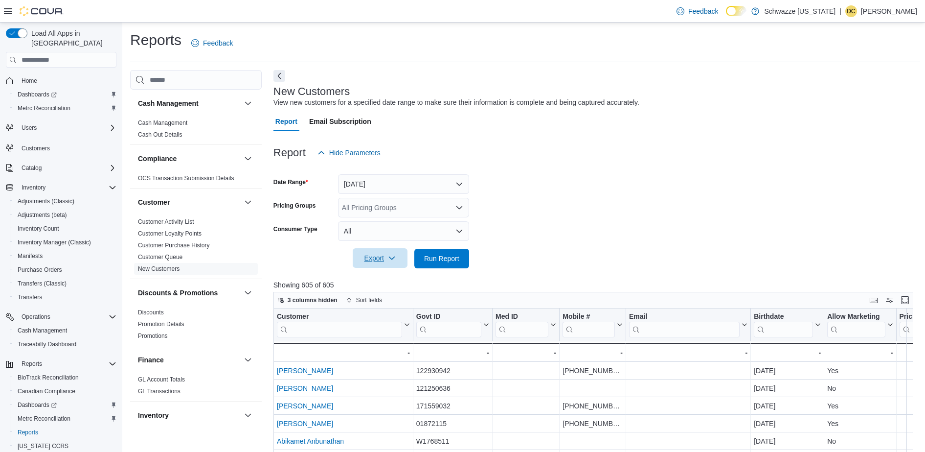
click at [377, 258] on span "Export" at bounding box center [380, 258] width 43 height 20
click at [376, 278] on span "Export to Excel" at bounding box center [382, 278] width 44 height 8
click at [437, 260] on span "Run Report" at bounding box center [441, 258] width 35 height 10
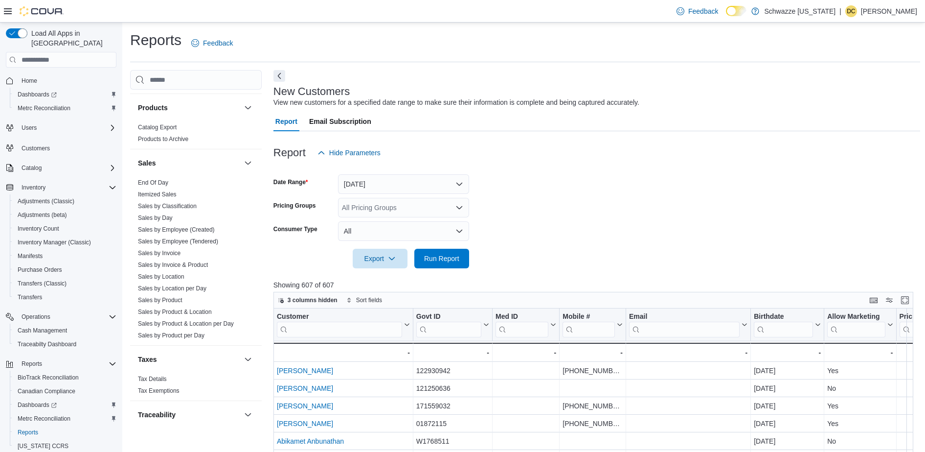
scroll to position [648, 0]
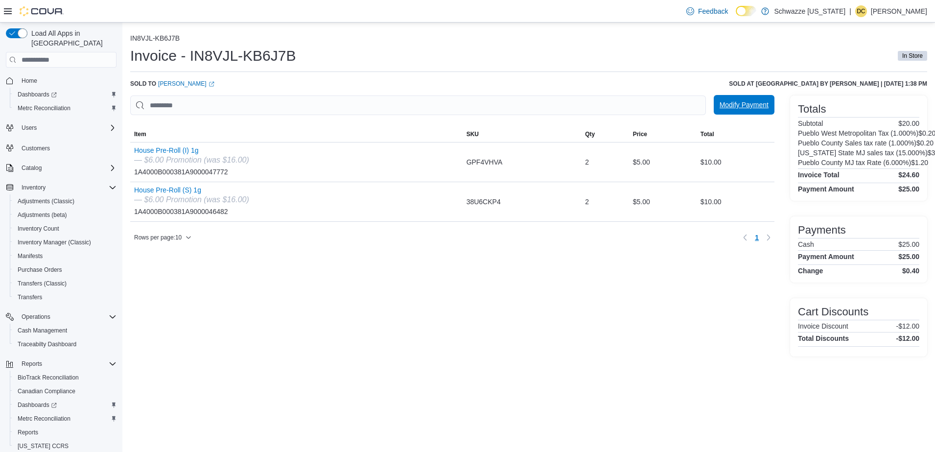
click at [734, 103] on span "Modify Payment" at bounding box center [743, 105] width 49 height 10
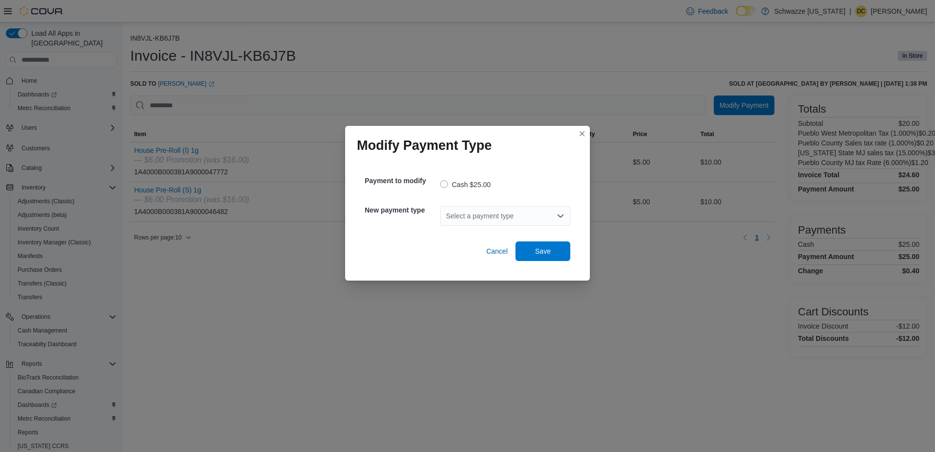
click at [483, 213] on div "Select a payment type" at bounding box center [505, 216] width 130 height 20
click at [483, 230] on span "G2 CATM" at bounding box center [511, 233] width 107 height 10
click at [537, 255] on span "Save" at bounding box center [543, 251] width 16 height 10
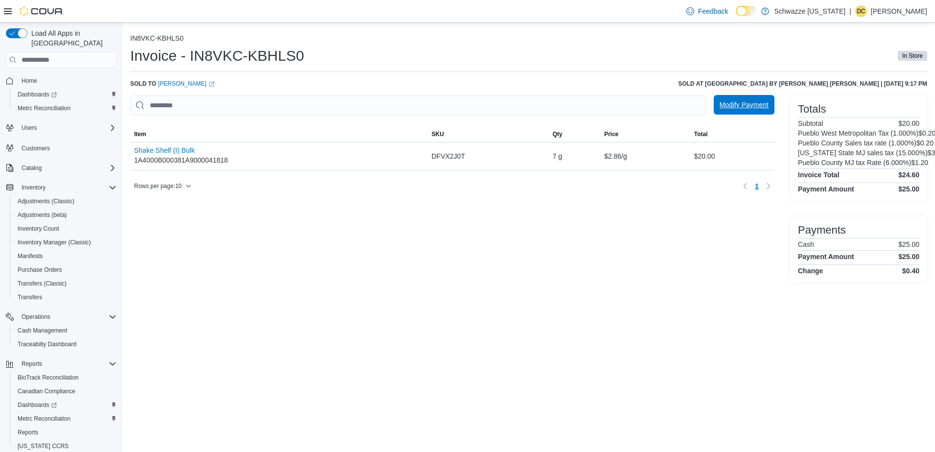
click at [744, 110] on span "Modify Payment" at bounding box center [743, 105] width 49 height 20
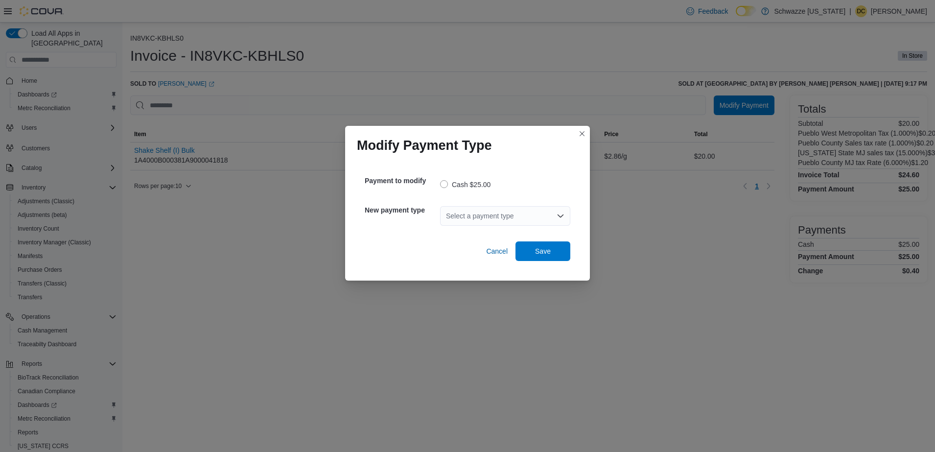
click at [484, 214] on div "Select a payment type" at bounding box center [505, 216] width 130 height 20
drag, startPoint x: 472, startPoint y: 242, endPoint x: 471, endPoint y: 230, distance: 11.8
click at [471, 230] on div "G2 CATM Gift Card" at bounding box center [505, 240] width 130 height 28
click at [471, 230] on span "G2 CATM" at bounding box center [511, 233] width 107 height 10
click at [529, 243] on span "Save" at bounding box center [542, 251] width 43 height 20
